Goal: Transaction & Acquisition: Purchase product/service

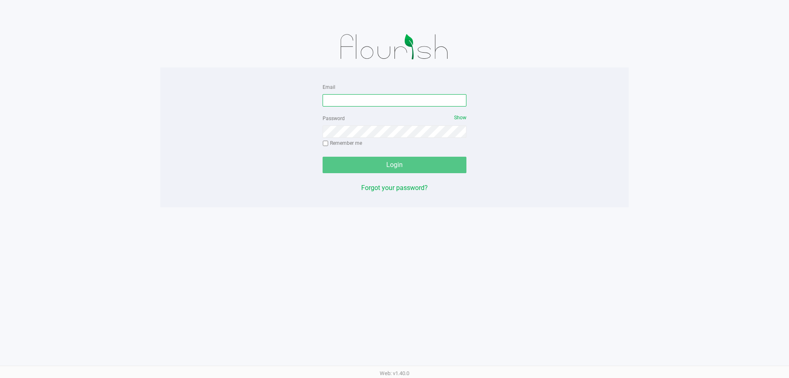
drag, startPoint x: 0, startPoint y: 0, endPoint x: 405, endPoint y: 99, distance: 416.9
click at [405, 99] on input "Email" at bounding box center [395, 100] width 144 height 12
type input "[EMAIL_ADDRESS][DOMAIN_NAME]"
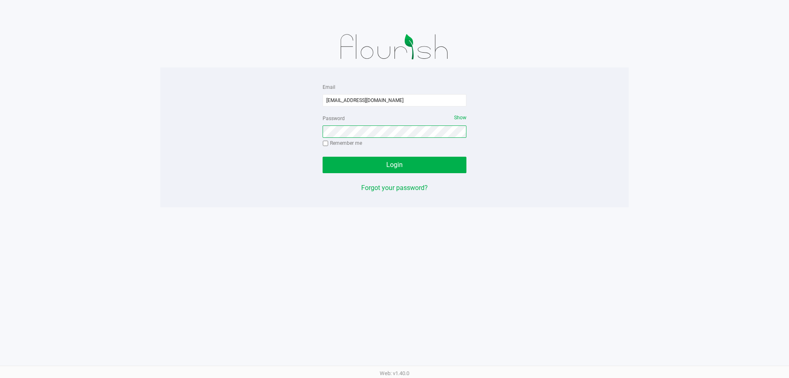
click at [323, 157] on button "Login" at bounding box center [395, 165] width 144 height 16
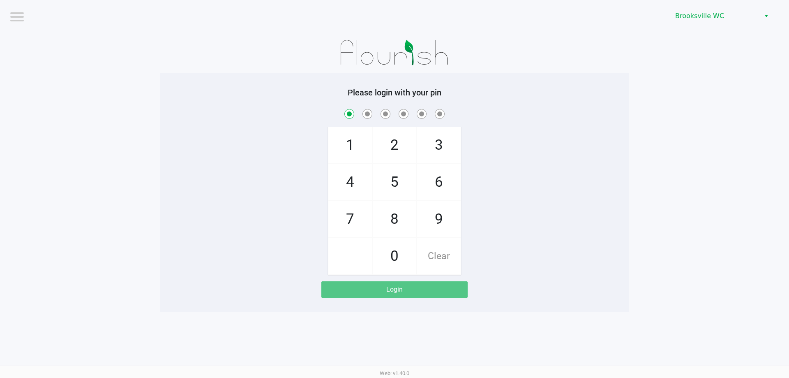
checkbox input "true"
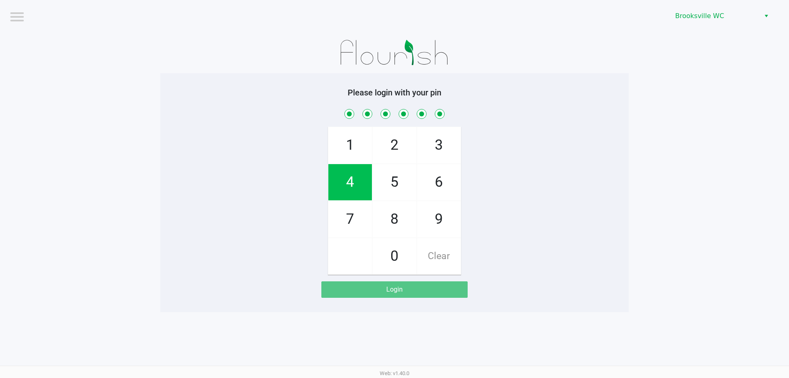
checkbox input "true"
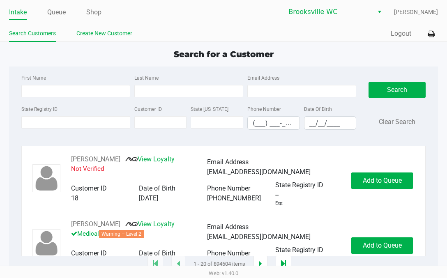
click at [113, 34] on link "Create New Customer" at bounding box center [104, 33] width 56 height 10
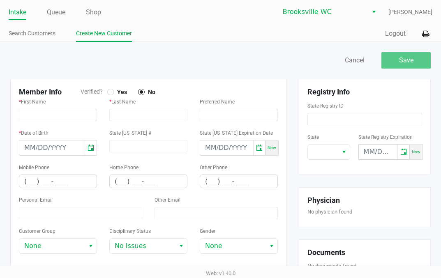
click at [110, 92] on div at bounding box center [110, 91] width 3 height 3
type input "[PERSON_NAME]"
type input "HILL"
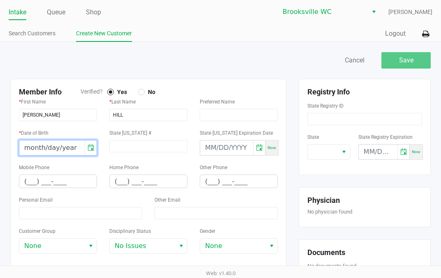
click at [22, 147] on input "month/day/year" at bounding box center [51, 148] width 65 height 15
type input "[DATE]"
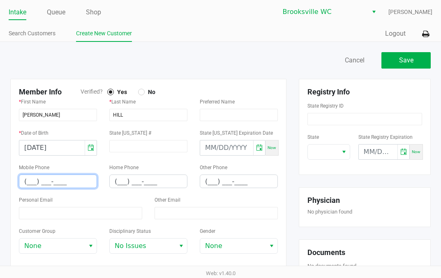
click at [24, 183] on input "(___) ___-____" at bounding box center [57, 181] width 77 height 13
type input "[PHONE_NUMBER]"
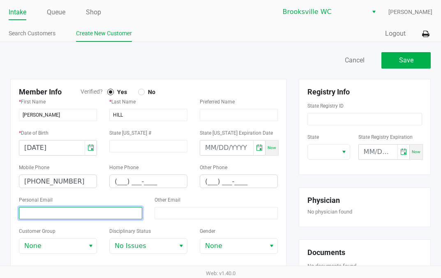
click at [62, 219] on input at bounding box center [80, 213] width 123 height 12
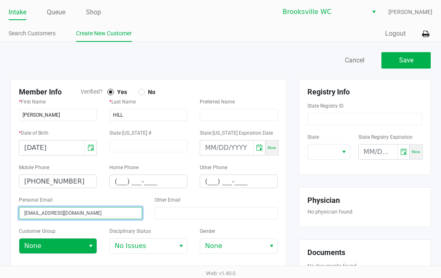
click at [88, 245] on span "Select" at bounding box center [91, 246] width 7 height 10
type input "[EMAIL_ADDRESS][DOMAIN_NAME]"
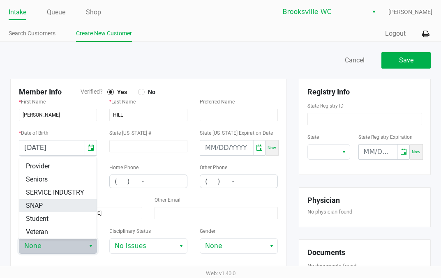
scroll to position [123, 0]
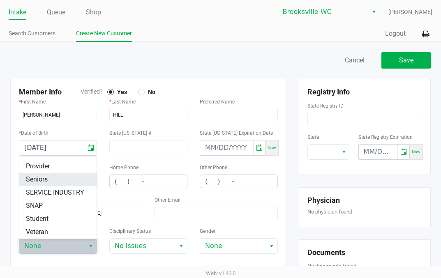
click at [53, 173] on li "Seniors" at bounding box center [57, 179] width 77 height 13
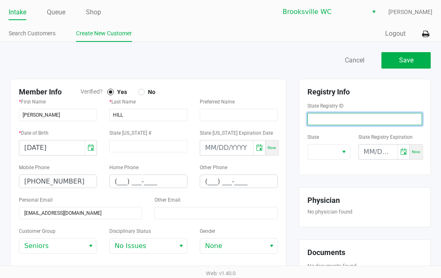
click at [332, 118] on input at bounding box center [364, 119] width 115 height 12
click at [347, 119] on input at bounding box center [364, 119] width 115 height 12
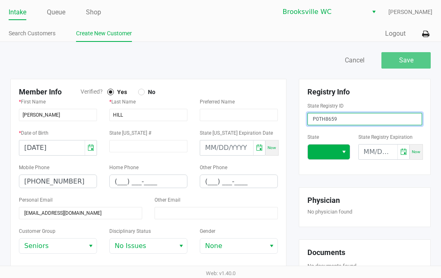
click at [346, 151] on span "Select" at bounding box center [344, 152] width 7 height 10
type input "P0TH8659"
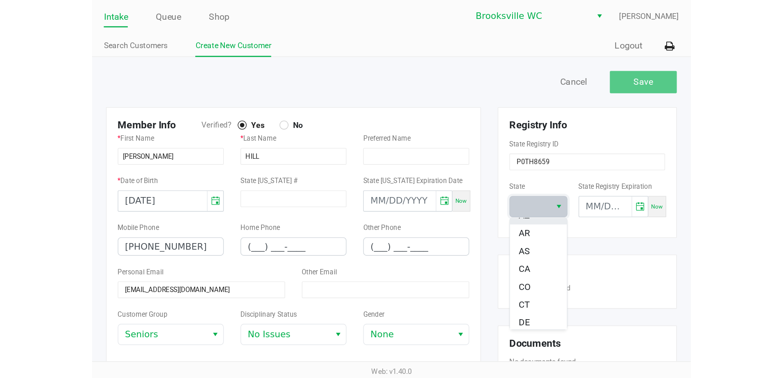
scroll to position [82, 0]
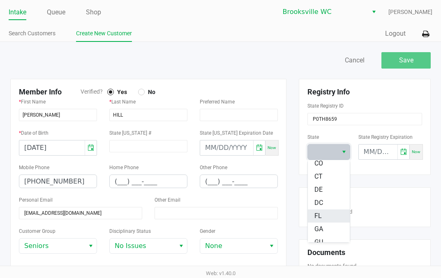
click at [321, 212] on span "FL" at bounding box center [317, 216] width 7 height 10
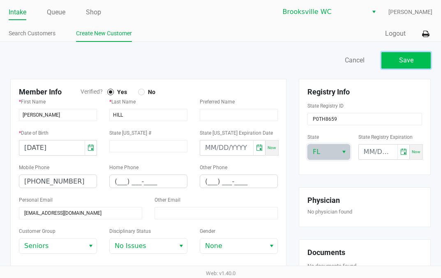
click at [414, 60] on button "Save" at bounding box center [405, 60] width 49 height 16
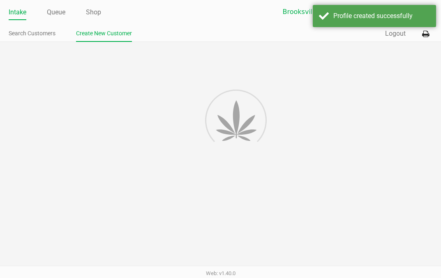
type input "---"
type input "( __) ___-____"
type input "---"
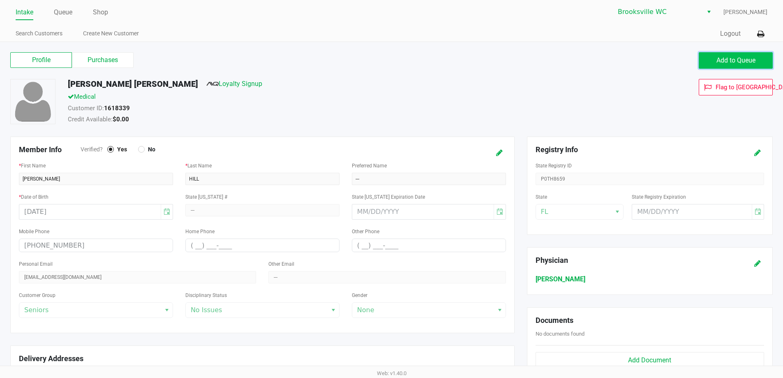
click at [723, 56] on span "Add to Queue" at bounding box center [735, 60] width 39 height 8
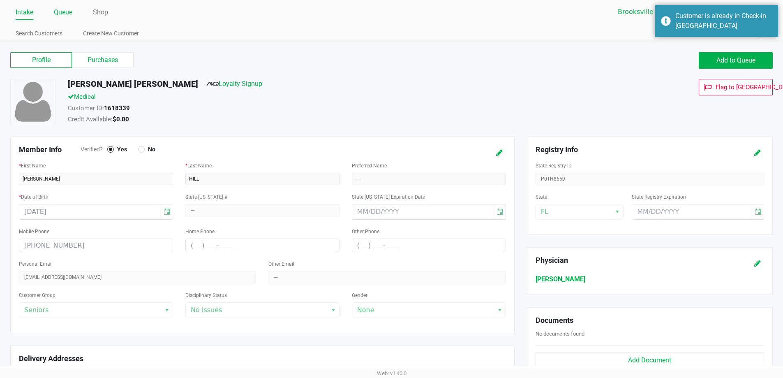
click at [63, 11] on link "Queue" at bounding box center [63, 13] width 18 height 12
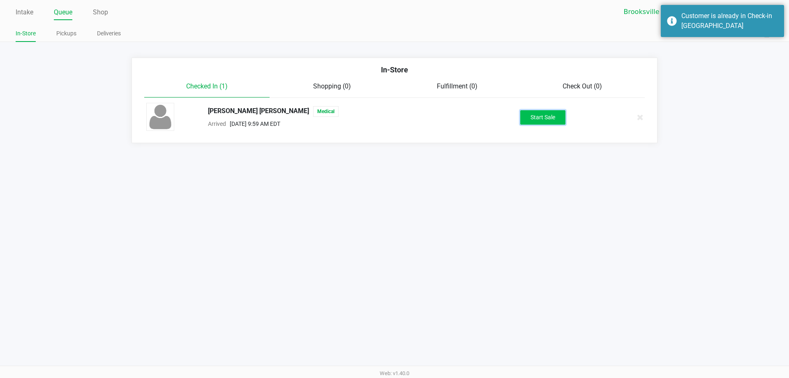
click at [546, 112] on button "Start Sale" at bounding box center [542, 117] width 45 height 14
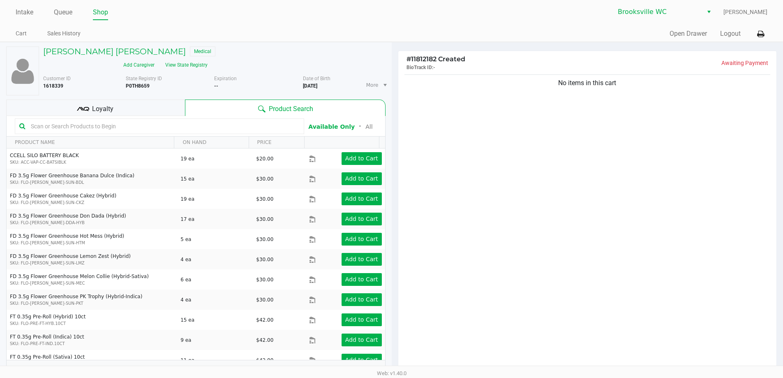
click at [153, 120] on input "text" at bounding box center [164, 126] width 272 height 12
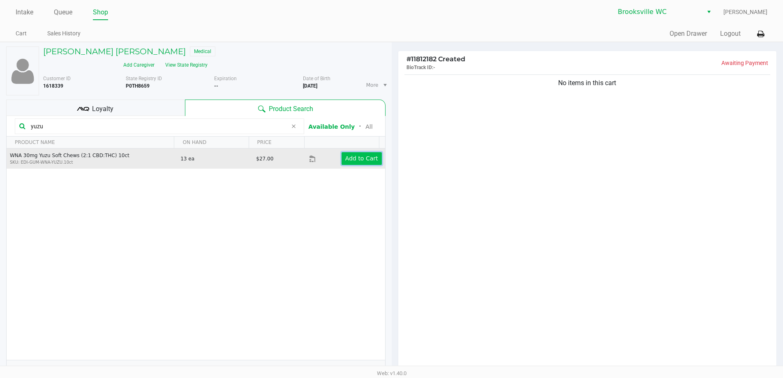
click at [360, 155] on app-button-loader "Add to Cart" at bounding box center [361, 158] width 33 height 7
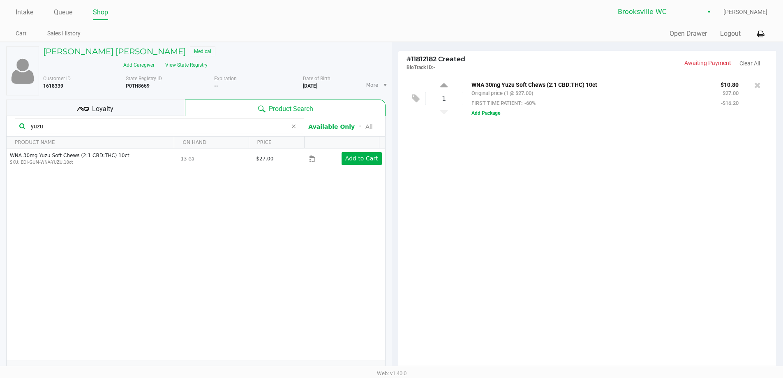
drag, startPoint x: 53, startPoint y: 112, endPoint x: 0, endPoint y: 96, distance: 55.4
click at [0, 103] on div "TYLER HILL Medical Add Caregiver View State Registry Customer ID 1618339 State …" at bounding box center [196, 251] width 392 height 419
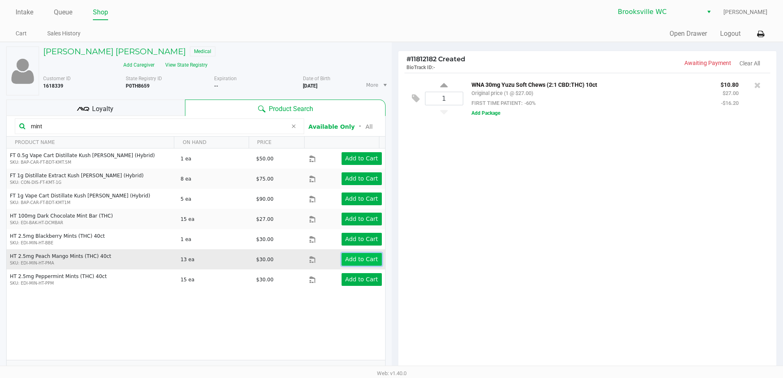
click at [363, 256] on app-button-loader "Add to Cart" at bounding box center [361, 259] width 33 height 7
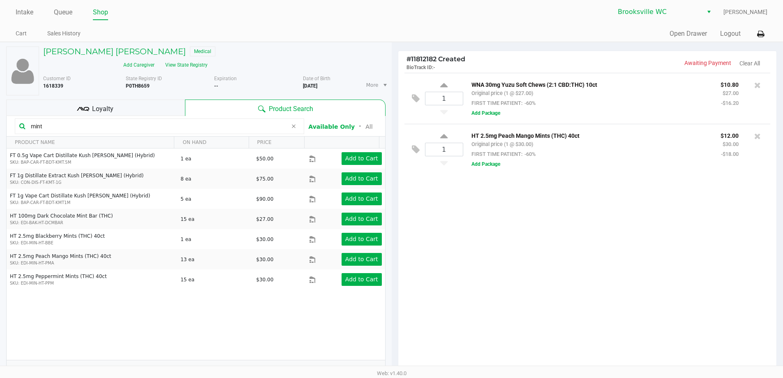
drag, startPoint x: 44, startPoint y: 117, endPoint x: 4, endPoint y: 109, distance: 40.5
click at [5, 109] on div "TYLER HILL Medical Add Caregiver View State Registry Customer ID 1618339 State …" at bounding box center [196, 251] width 392 height 419
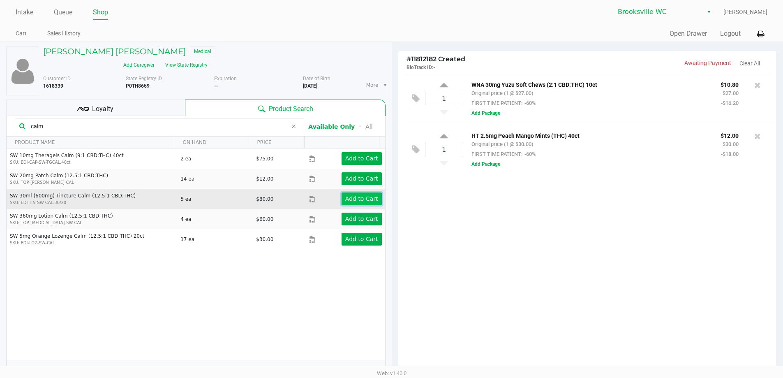
click at [354, 195] on app-button-loader "Add to Cart" at bounding box center [361, 198] width 33 height 7
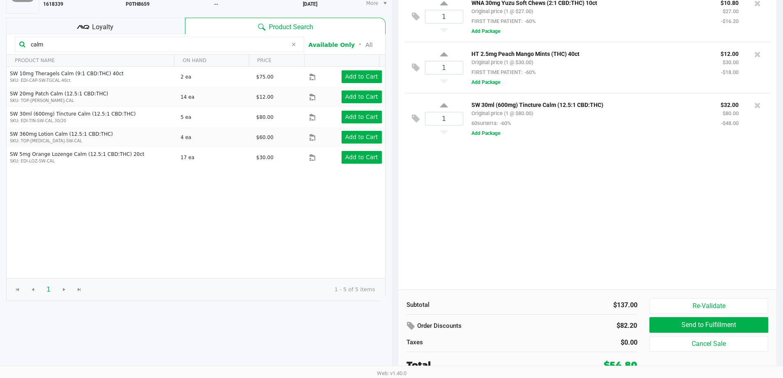
scroll to position [84, 0]
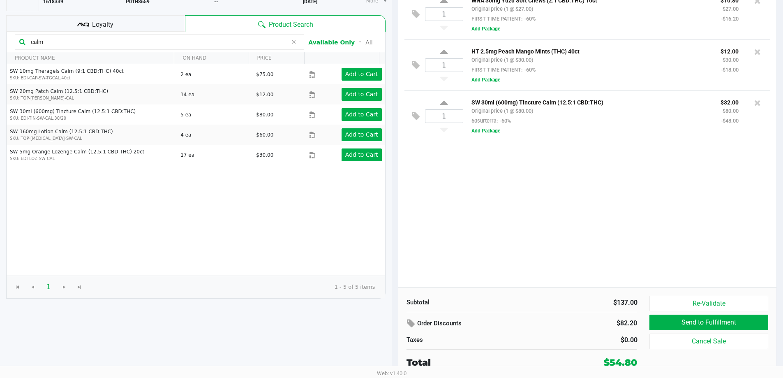
drag, startPoint x: 57, startPoint y: 31, endPoint x: 0, endPoint y: 18, distance: 58.5
click at [0, 18] on div "TYLER HILL Medical Add Caregiver View State Registry Customer ID 1618339 State …" at bounding box center [196, 167] width 392 height 419
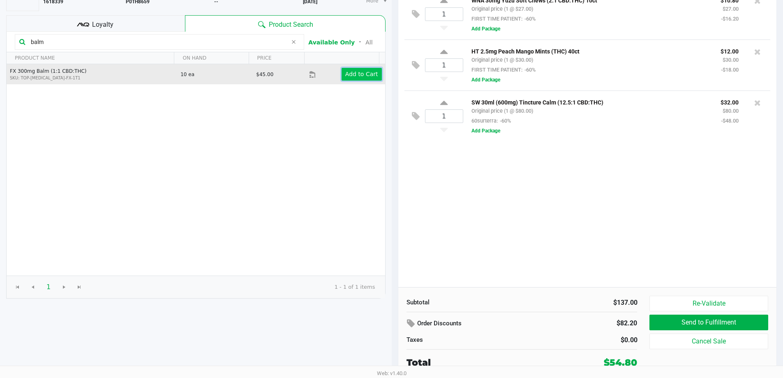
click at [355, 71] on app-button-loader "Add to Cart" at bounding box center [361, 74] width 33 height 7
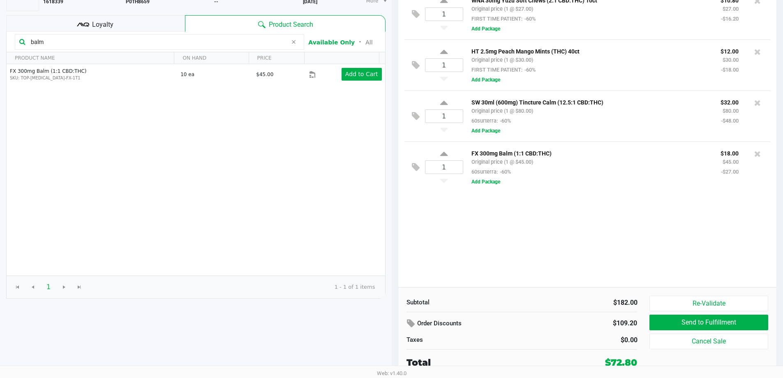
drag, startPoint x: 13, startPoint y: 35, endPoint x: 0, endPoint y: 37, distance: 13.4
click at [0, 37] on div "TYLER HILL Medical Add Caregiver View State Registry Customer ID 1618339 State …" at bounding box center [196, 167] width 392 height 419
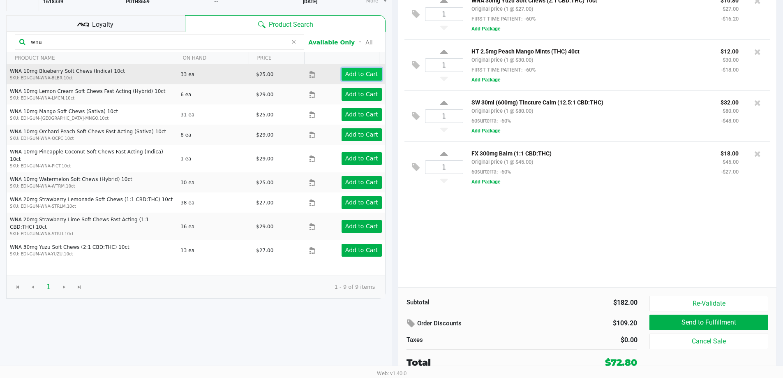
click at [357, 71] on app-button-loader "Add to Cart" at bounding box center [361, 74] width 33 height 7
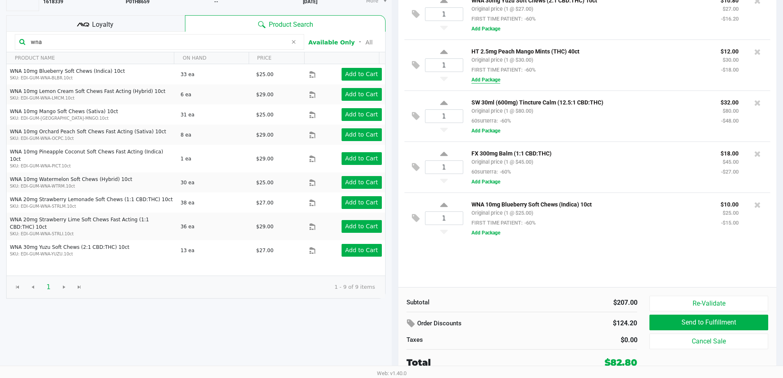
click at [491, 81] on button "Add Package" at bounding box center [485, 79] width 29 height 7
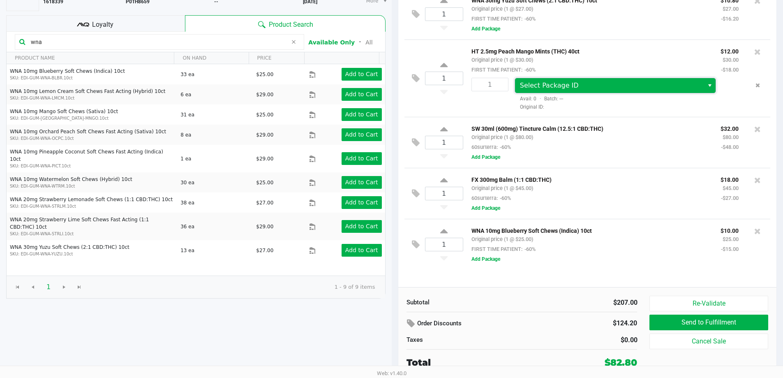
click at [556, 82] on span "Select Package ID" at bounding box center [549, 85] width 59 height 8
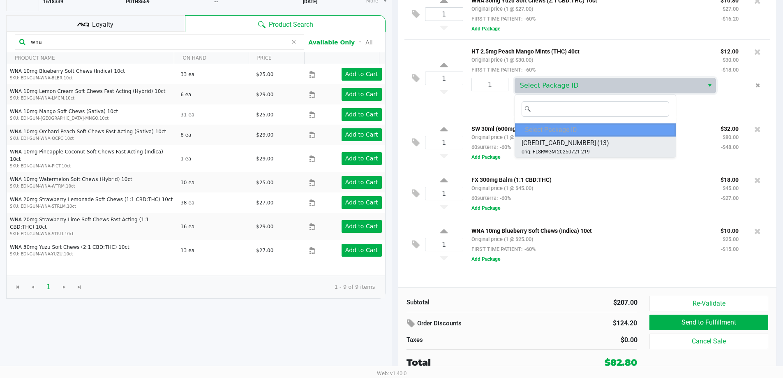
click at [556, 143] on span "[CREDIT_CARD_NUMBER]" at bounding box center [558, 143] width 74 height 10
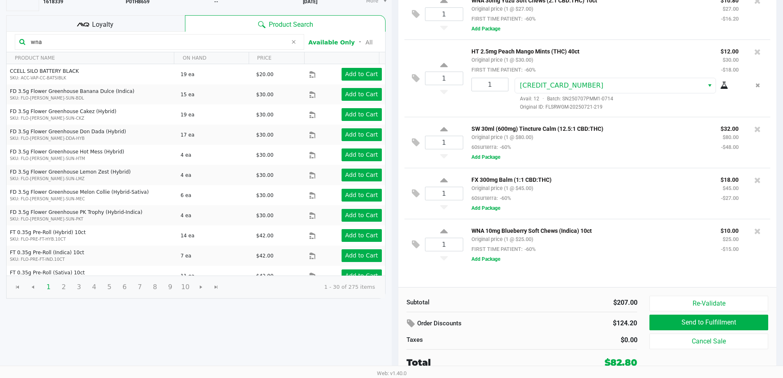
click at [718, 85] on div at bounding box center [727, 86] width 23 height 10
click at [723, 87] on icon at bounding box center [724, 85] width 8 height 7
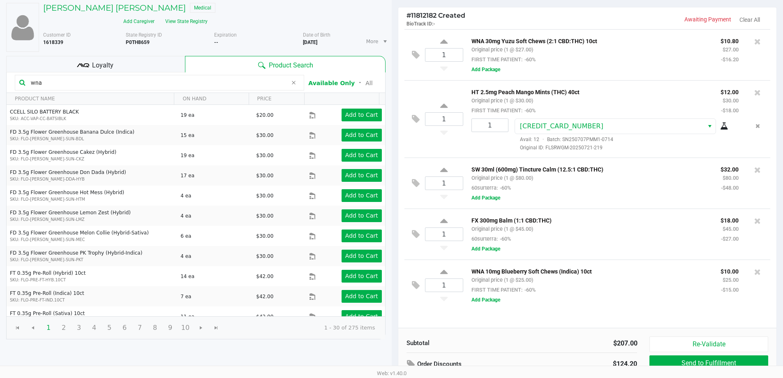
scroll to position [43, 0]
click at [758, 90] on icon at bounding box center [757, 93] width 7 height 8
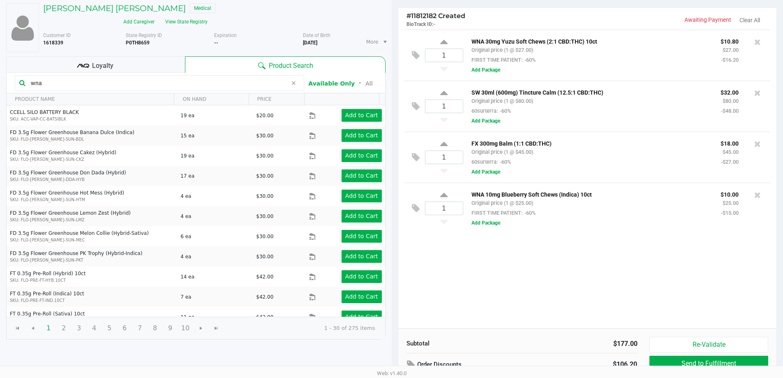
drag, startPoint x: 45, startPoint y: 68, endPoint x: 0, endPoint y: 30, distance: 58.9
click at [0, 51] on div "TYLER HILL Medical Add Caregiver View State Registry Customer ID 1618339 State …" at bounding box center [196, 208] width 392 height 419
type input "peach mango"
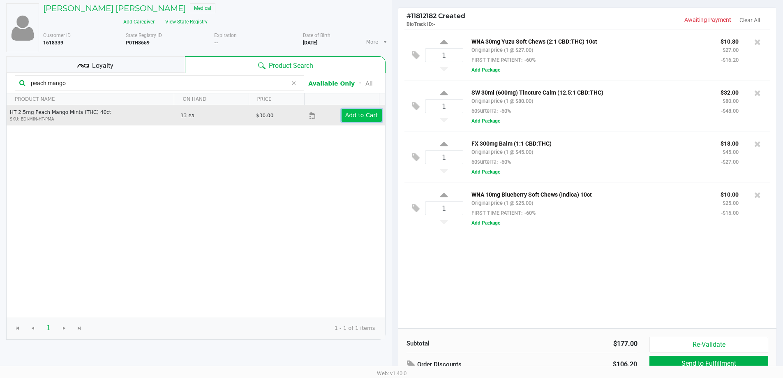
click at [364, 112] on app-button-loader "Add to Cart" at bounding box center [361, 115] width 33 height 7
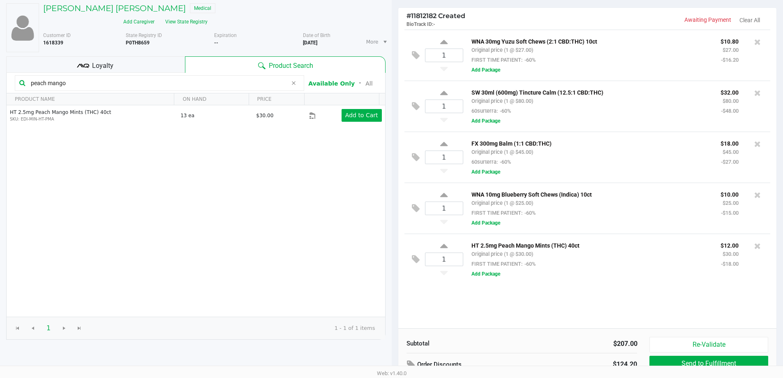
click at [657, 244] on p "HT 2.5mg Peach Mango Mints (THC) 40ct" at bounding box center [589, 244] width 237 height 9
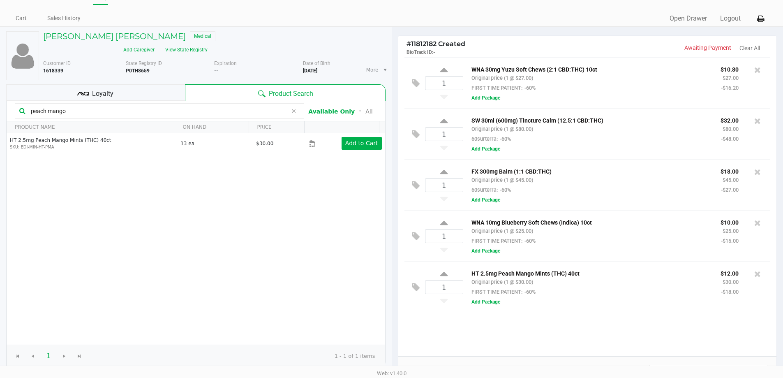
scroll to position [0, 0]
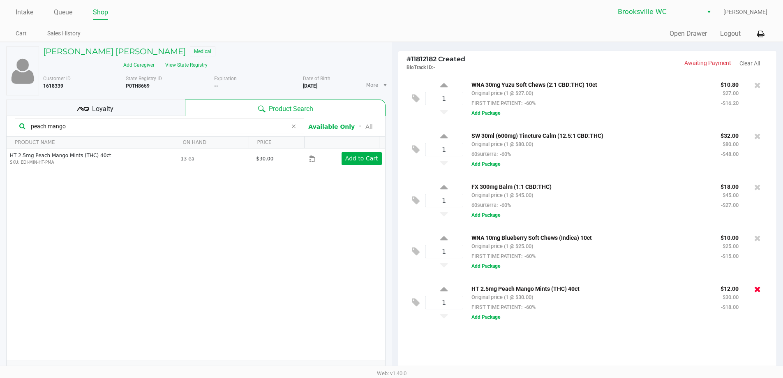
click at [756, 289] on icon at bounding box center [757, 289] width 7 height 8
click at [757, 136] on icon at bounding box center [757, 136] width 7 height 8
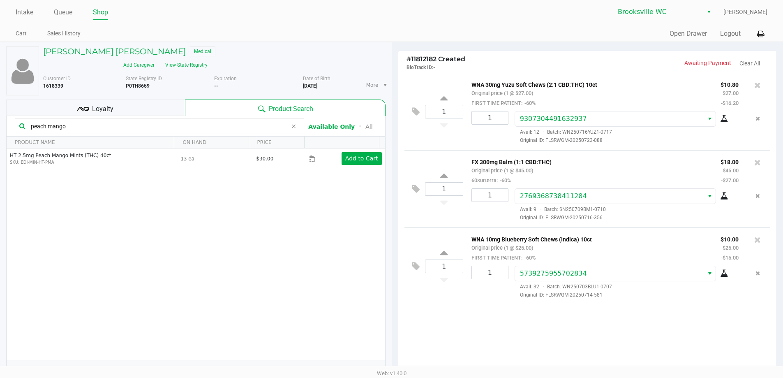
click at [146, 99] on div "Loyalty" at bounding box center [95, 107] width 179 height 16
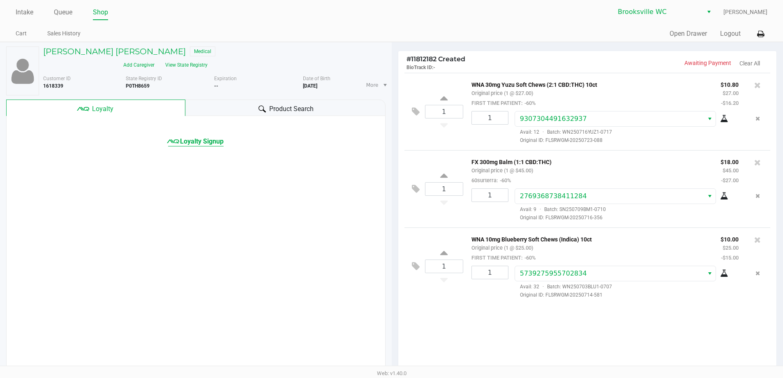
click at [197, 136] on span "Loyalty Signup" at bounding box center [202, 141] width 44 height 10
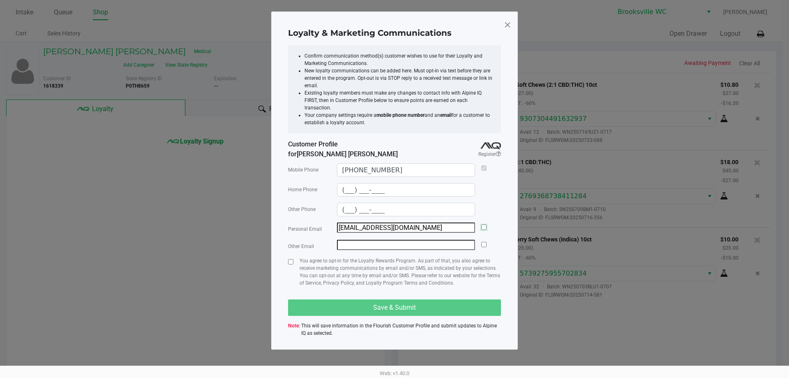
click at [482, 224] on input "checkbox" at bounding box center [483, 226] width 5 height 5
checkbox input "true"
click at [293, 257] on div "You agree to opt-in for the Loyalty Rewards Program. As part of that, you also …" at bounding box center [394, 275] width 213 height 36
click at [289, 259] on input "checkbox" at bounding box center [290, 261] width 5 height 5
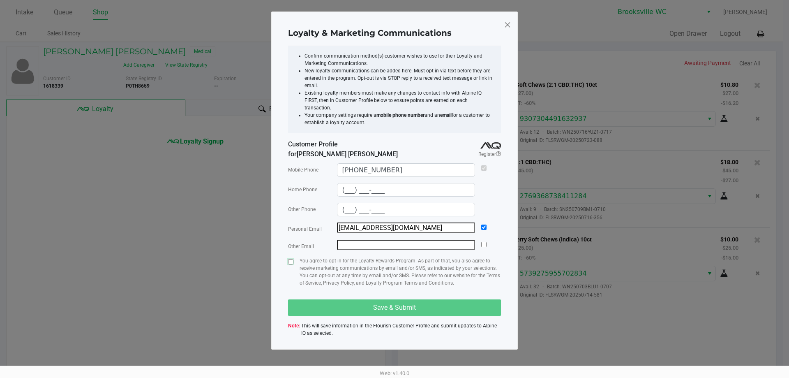
checkbox input "true"
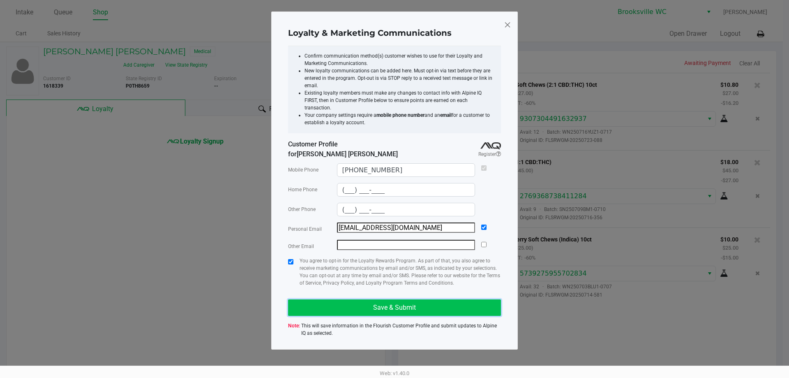
click at [360, 299] on button "Save & Submit" at bounding box center [394, 307] width 213 height 16
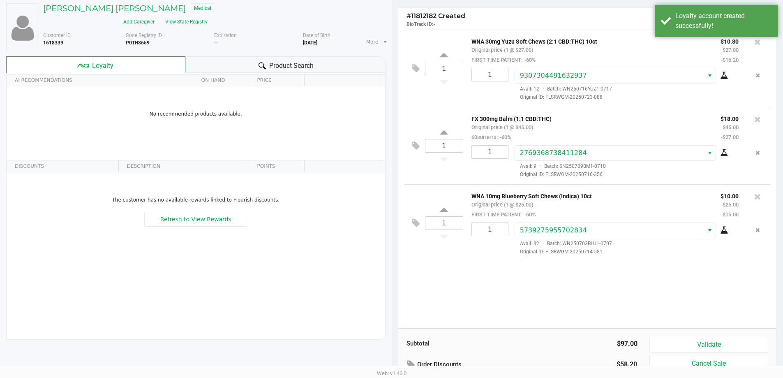
scroll to position [94, 0]
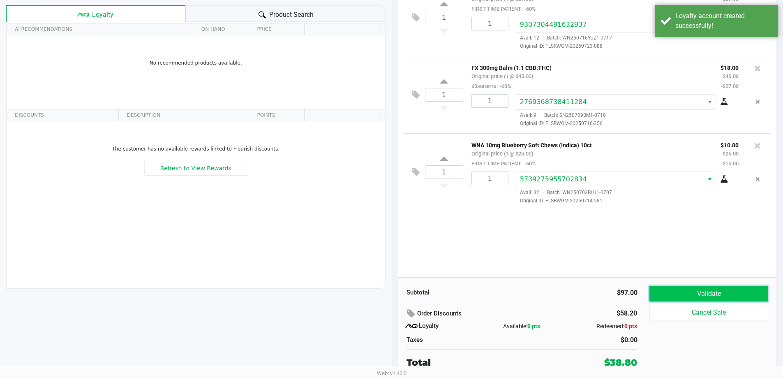
click at [707, 296] on button "Validate" at bounding box center [708, 294] width 118 height 16
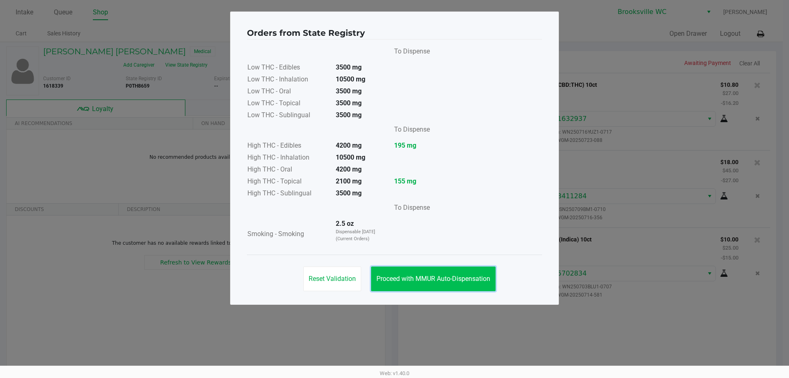
click at [446, 278] on span "Proceed with MMUR Auto-Dispensation" at bounding box center [433, 278] width 114 height 8
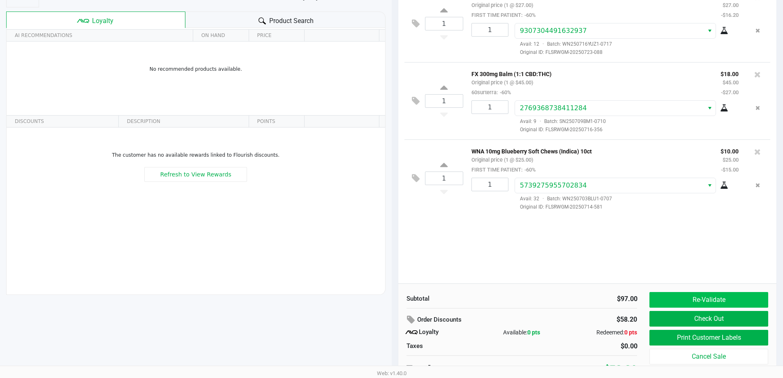
scroll to position [94, 0]
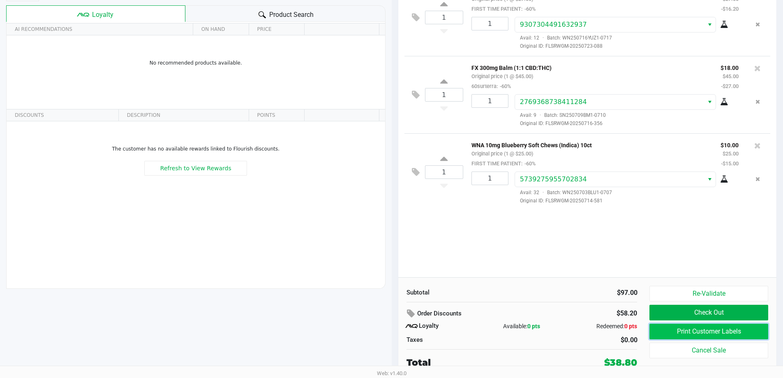
click at [729, 332] on button "Print Customer Labels" at bounding box center [708, 331] width 118 height 16
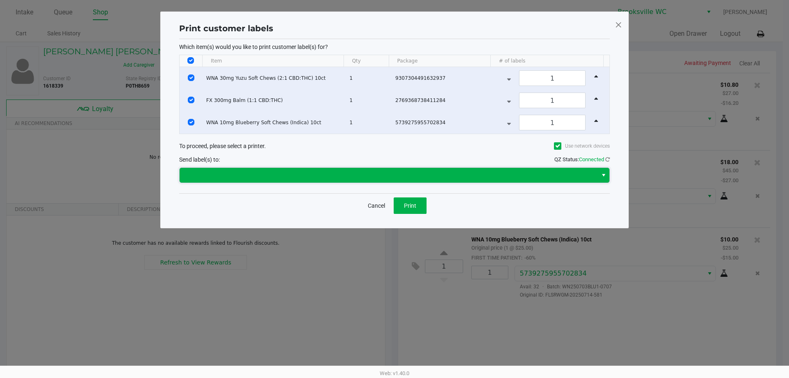
click at [438, 171] on span at bounding box center [388, 175] width 408 height 10
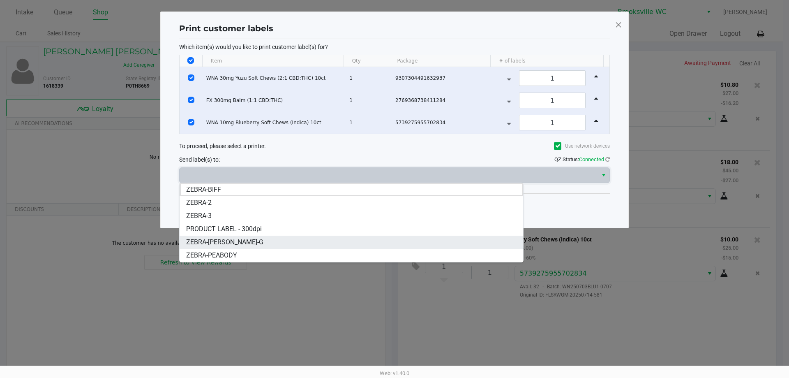
click at [233, 241] on span "ZEBRA-[PERSON_NAME]-G" at bounding box center [224, 242] width 77 height 10
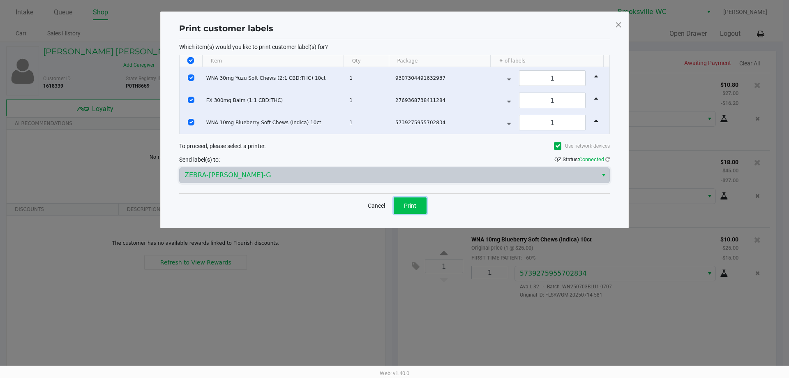
click at [409, 205] on span "Print" at bounding box center [410, 205] width 12 height 7
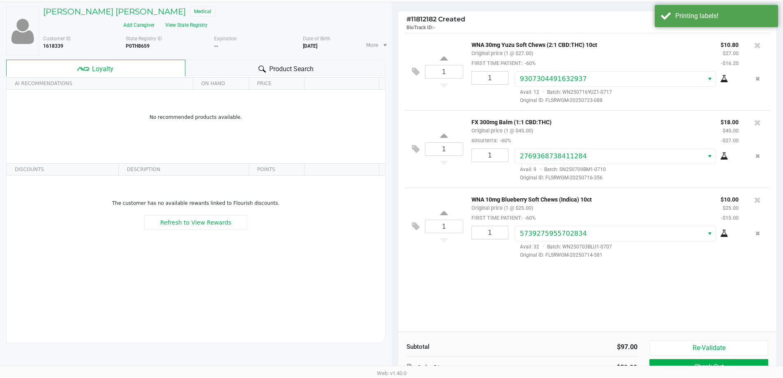
scroll to position [94, 0]
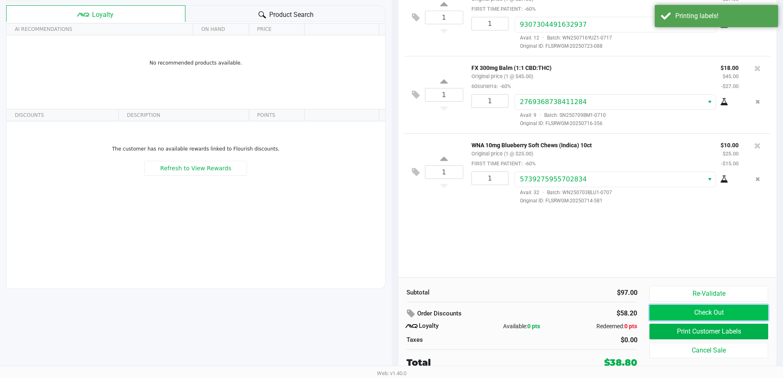
click at [702, 310] on button "Check Out" at bounding box center [708, 312] width 118 height 16
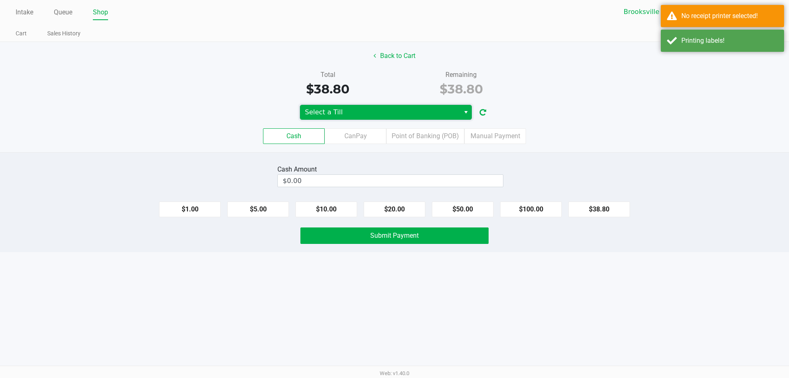
click at [458, 113] on span "Select a Till" at bounding box center [380, 112] width 160 height 15
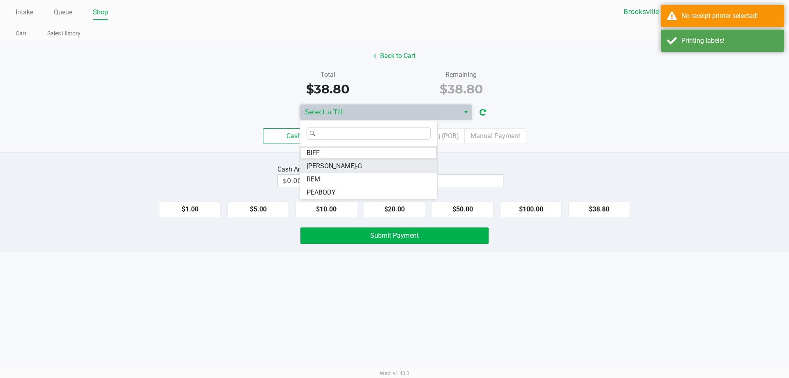
click at [341, 168] on li "[PERSON_NAME]-G" at bounding box center [368, 165] width 137 height 13
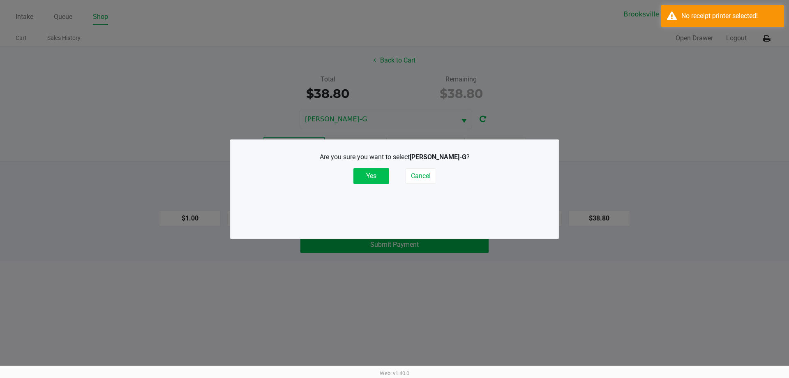
click at [374, 175] on button "Yes" at bounding box center [371, 176] width 36 height 16
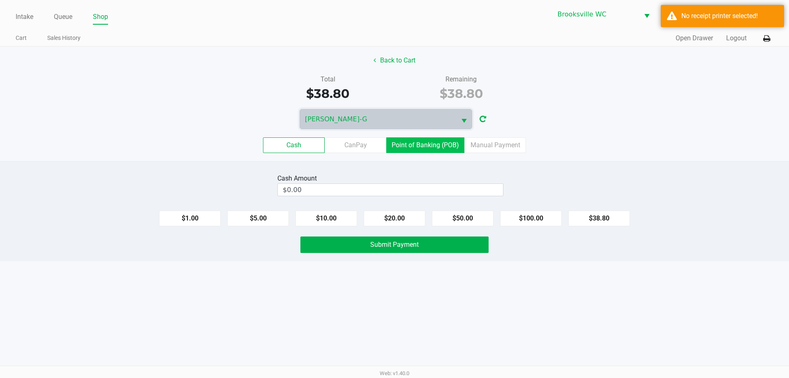
click at [416, 143] on label "Point of Banking (POB)" at bounding box center [425, 145] width 78 height 16
click at [0, 0] on 7 "Point of Banking (POB)" at bounding box center [0, 0] width 0 height 0
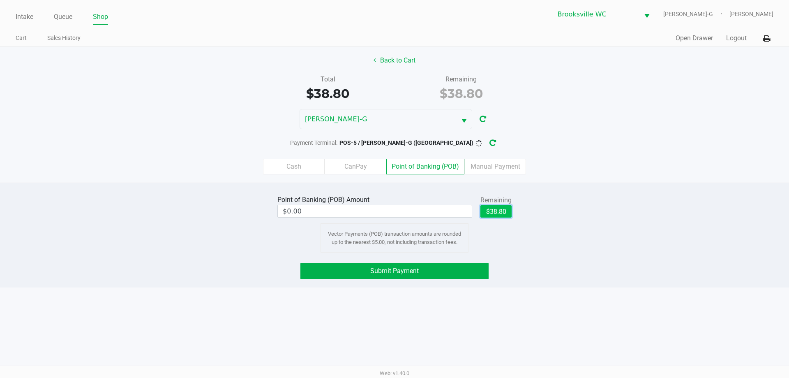
click at [495, 214] on button "$38.80" at bounding box center [495, 211] width 31 height 12
type input "$38.80"
click at [360, 266] on button "Submit Payment" at bounding box center [394, 271] width 188 height 16
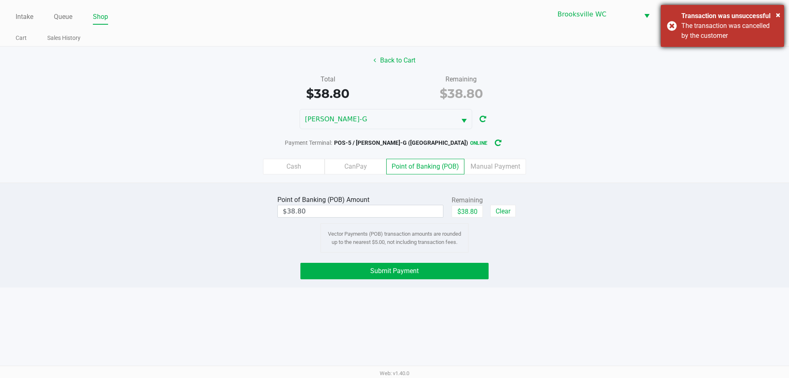
click at [781, 14] on div "× Transaction was unsuccessful The transaction was cancelled by the customer" at bounding box center [722, 26] width 123 height 42
